Goal: Task Accomplishment & Management: Use online tool/utility

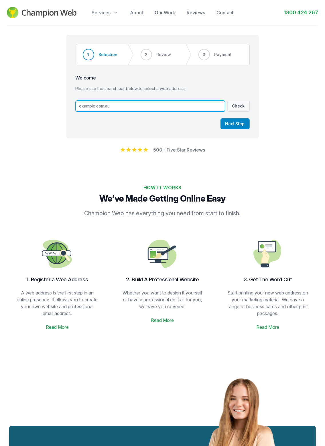
click at [120, 108] on input "text" at bounding box center [150, 106] width 149 height 11
type input "ArchangelCollectables"
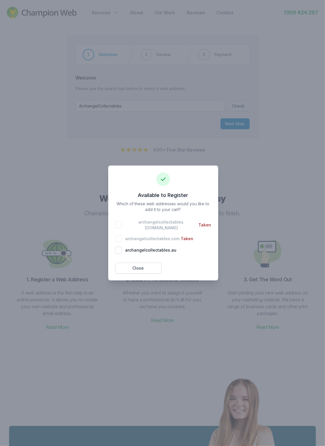
click at [119, 226] on div "archangelcollectables . [DOMAIN_NAME] Taken" at bounding box center [163, 224] width 96 height 11
click at [119, 227] on div "archangelcollectables . [DOMAIN_NAME] Taken" at bounding box center [163, 224] width 96 height 11
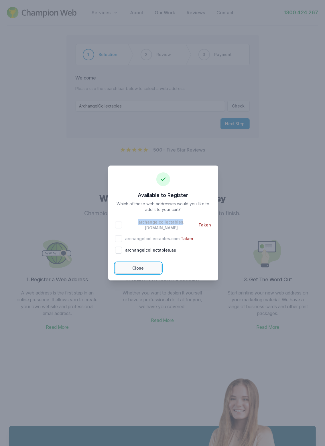
click at [142, 265] on button "Close" at bounding box center [138, 268] width 46 height 11
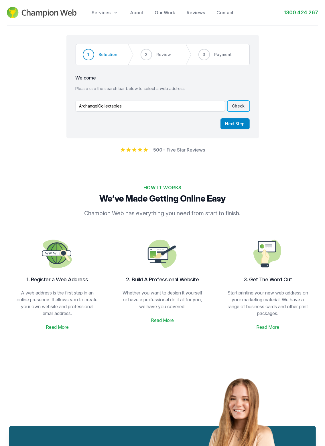
click at [238, 108] on button "Check" at bounding box center [238, 106] width 22 height 11
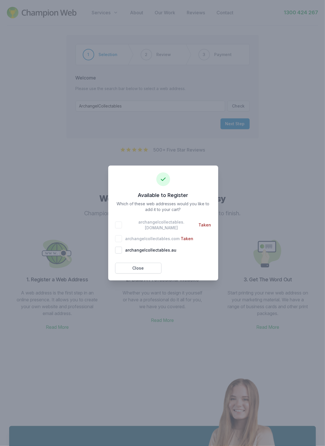
click at [48, 88] on div at bounding box center [162, 223] width 325 height 446
click at [264, 183] on div at bounding box center [162, 223] width 325 height 446
click at [136, 267] on button "Close" at bounding box center [138, 268] width 46 height 11
